Goal: Obtain resource: Download file/media

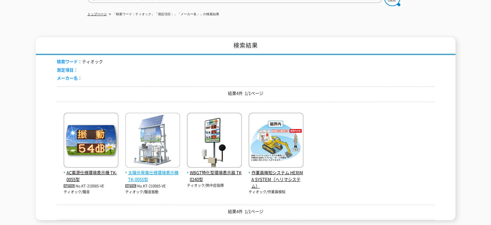
click at [149, 129] on img at bounding box center [152, 140] width 55 height 57
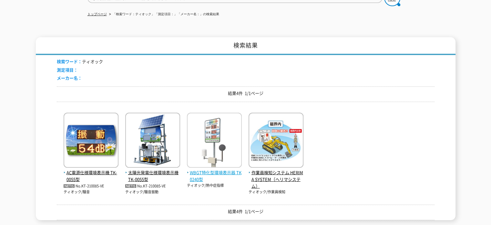
click at [212, 169] on span "WBGT特化型環境表示器 TK0240型" at bounding box center [214, 176] width 55 height 14
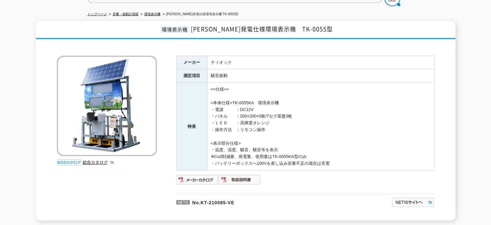
scroll to position [65, 0]
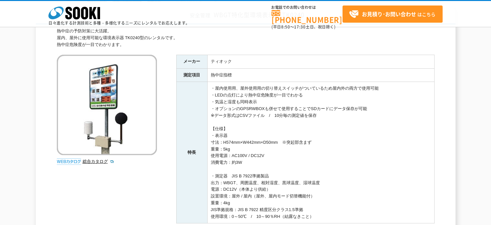
scroll to position [162, 0]
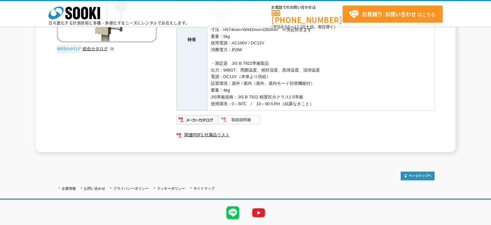
click at [240, 121] on img at bounding box center [240, 119] width 42 height 10
click at [203, 121] on img at bounding box center [197, 119] width 42 height 10
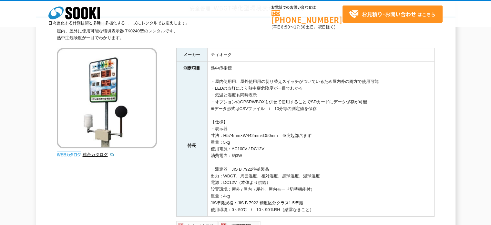
scroll to position [129, 0]
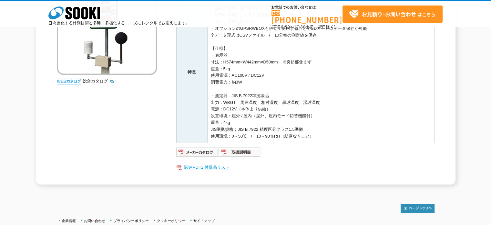
click at [207, 165] on link "関連PDF1 付属品リスト" at bounding box center [305, 167] width 258 height 8
